Goal: Task Accomplishment & Management: Manage account settings

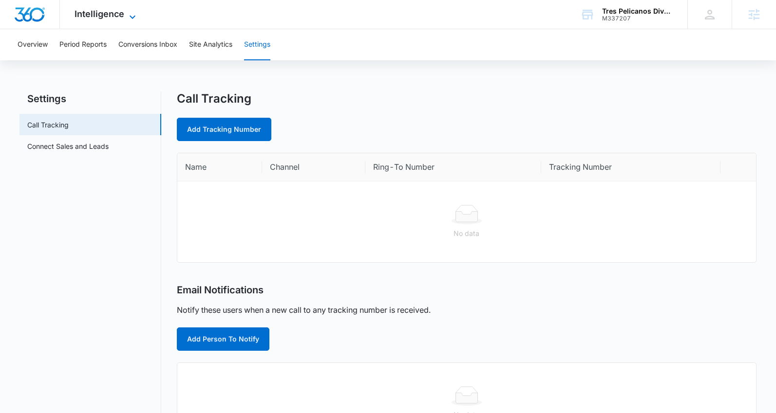
click at [120, 16] on span "Intelligence" at bounding box center [99, 14] width 50 height 10
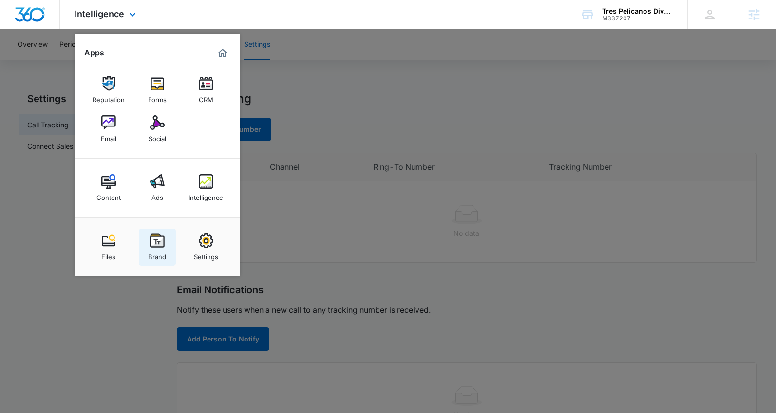
click at [172, 242] on link "Brand" at bounding box center [157, 247] width 37 height 37
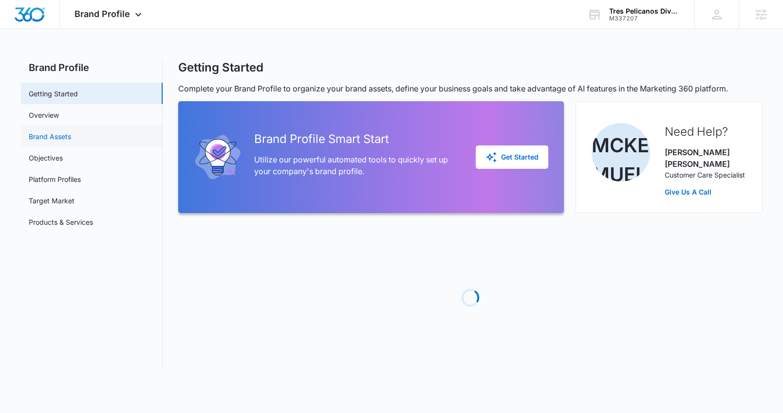
click at [71, 138] on link "Brand Assets" at bounding box center [50, 136] width 42 height 10
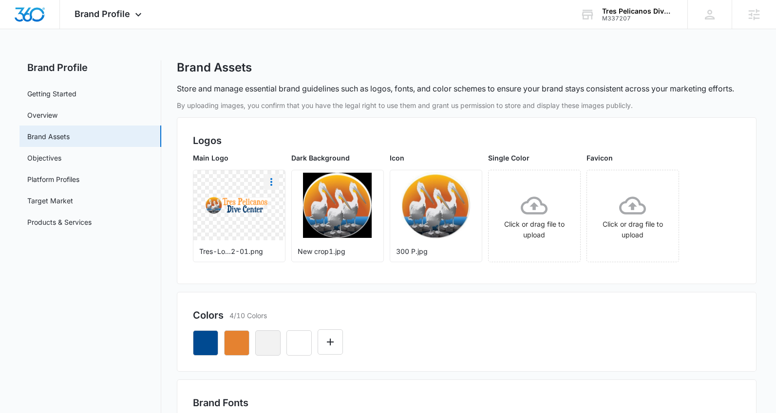
click at [271, 185] on icon "More" at bounding box center [271, 182] width 2 height 8
click at [290, 214] on button "Download" at bounding box center [297, 209] width 67 height 15
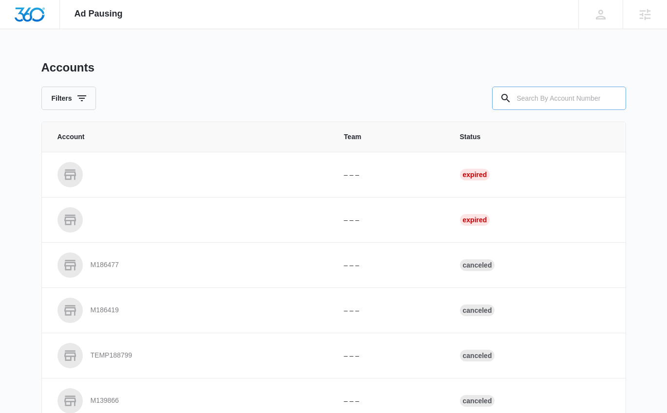
click at [546, 101] on input "text" at bounding box center [559, 98] width 134 height 23
type input "M337161"
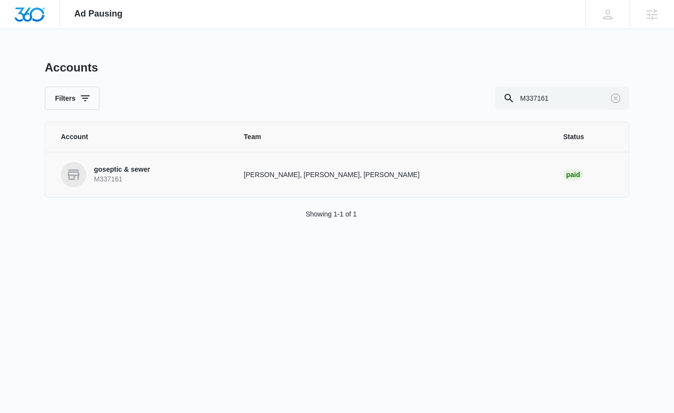
click at [136, 171] on p "goseptic & sewer" at bounding box center [122, 170] width 56 height 10
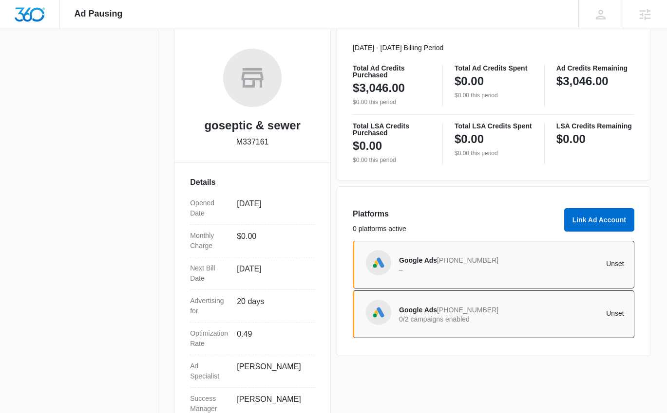
scroll to position [173, 0]
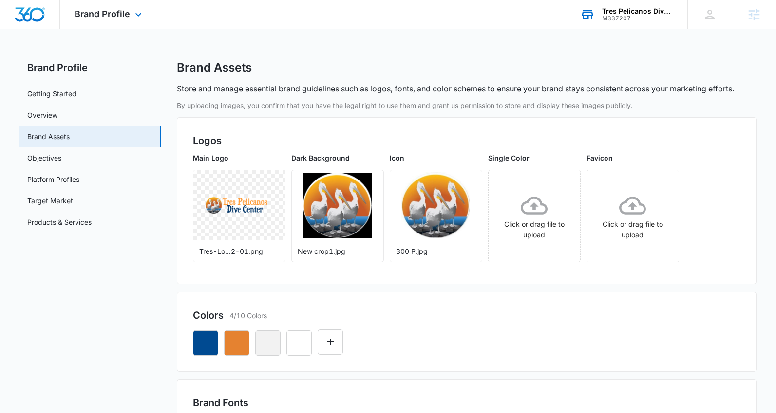
click at [624, 22] on div "Tres Pelicanos Dive Center M337207 Your Accounts View All" at bounding box center [626, 14] width 122 height 29
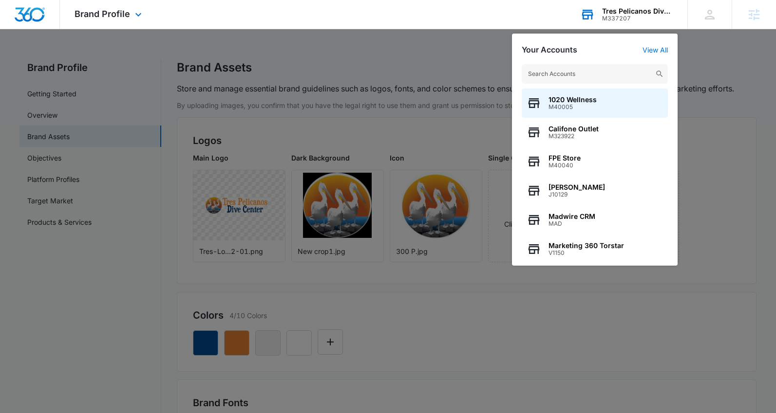
click at [610, 74] on input "text" at bounding box center [594, 73] width 146 height 19
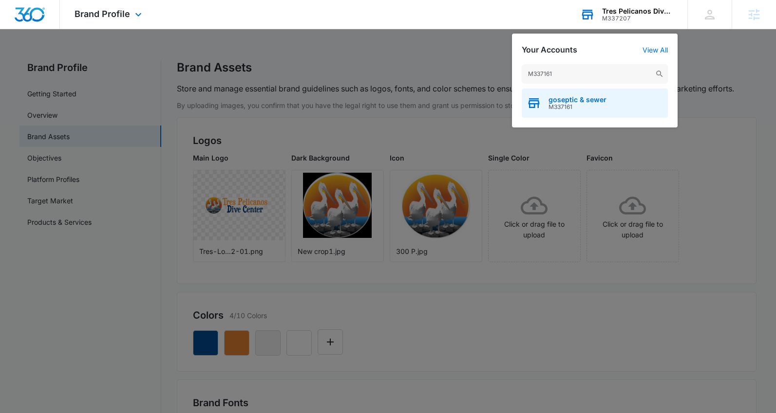
type input "M337161"
click at [581, 111] on div "goseptic & sewer M337161" at bounding box center [594, 103] width 146 height 29
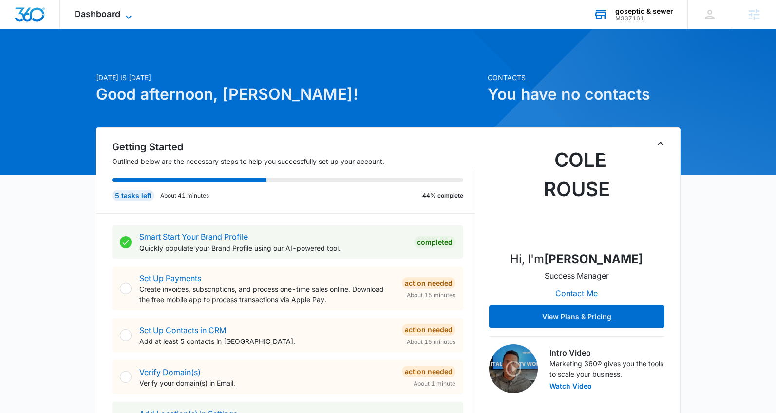
click at [119, 16] on span "Dashboard" at bounding box center [97, 14] width 46 height 10
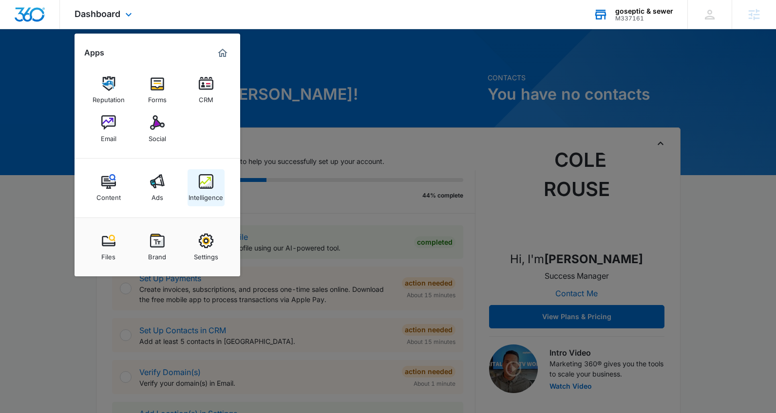
click at [212, 183] on img at bounding box center [206, 181] width 15 height 15
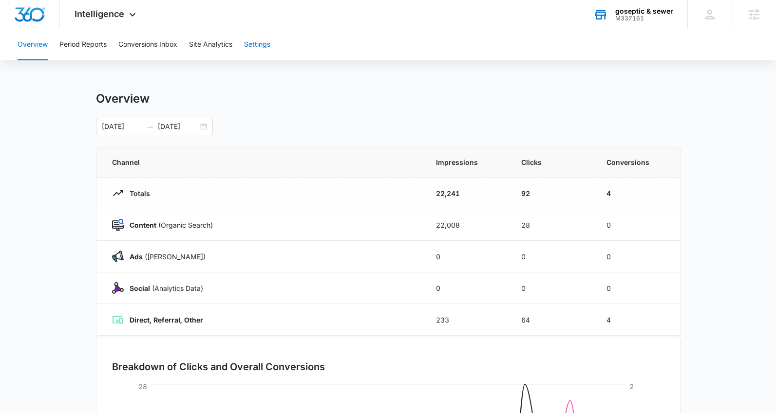
click at [259, 46] on button "Settings" at bounding box center [257, 44] width 26 height 31
